Goal: Navigation & Orientation: Find specific page/section

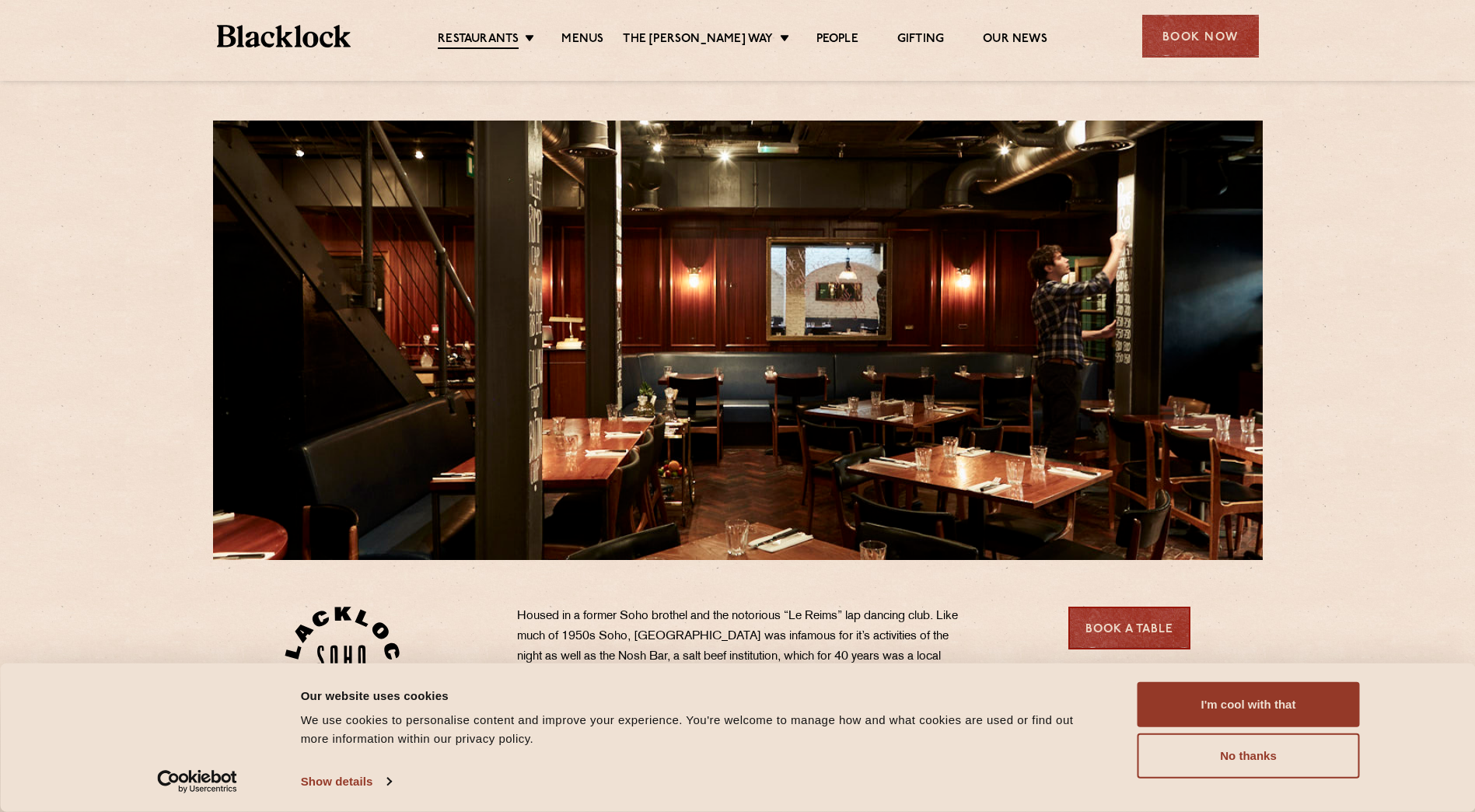
click at [603, 40] on link "Menus" at bounding box center [582, 40] width 42 height 15
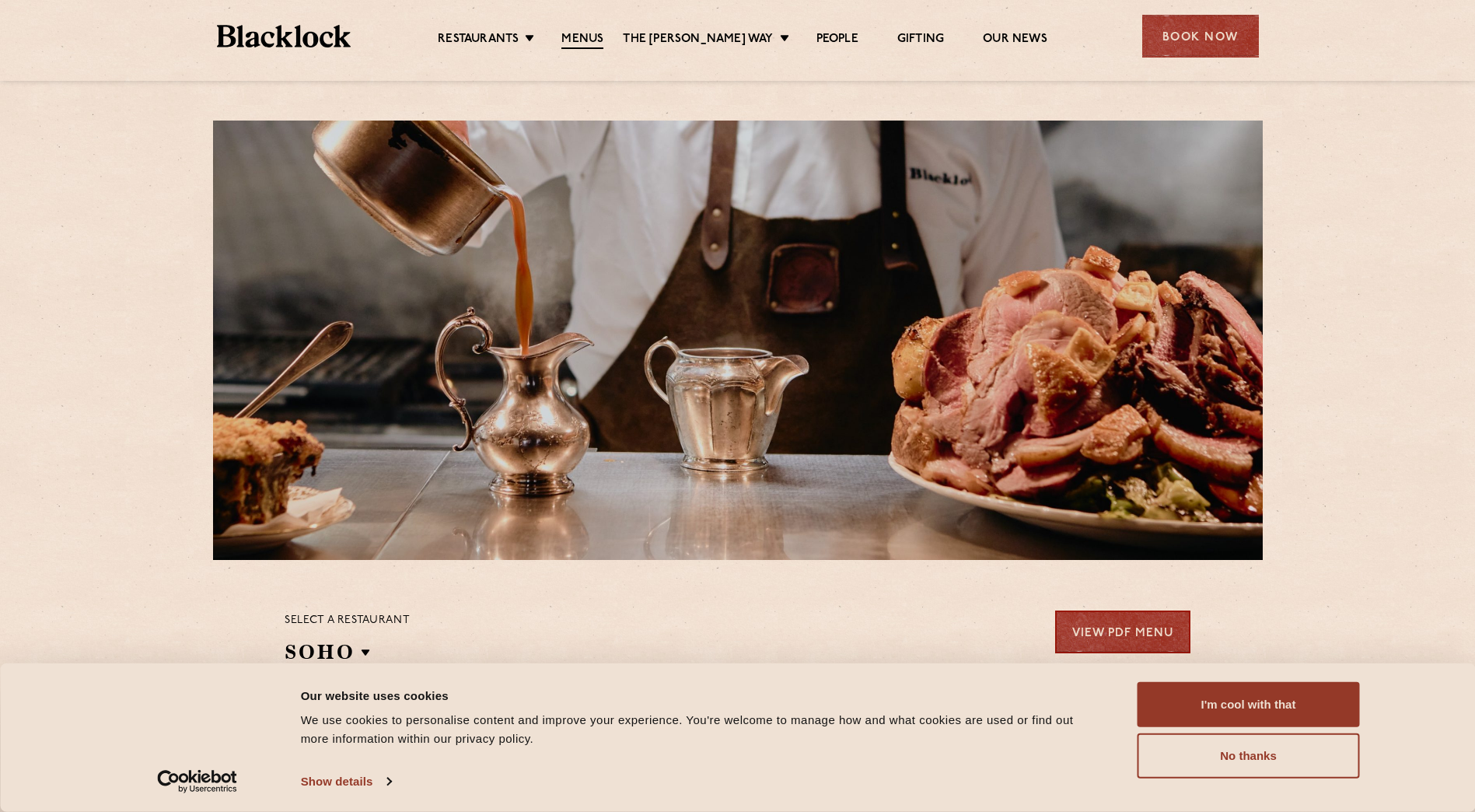
click at [1266, 760] on button "No thanks" at bounding box center [1248, 756] width 223 height 45
